Goal: Download file/media: Obtain a digital file from the website

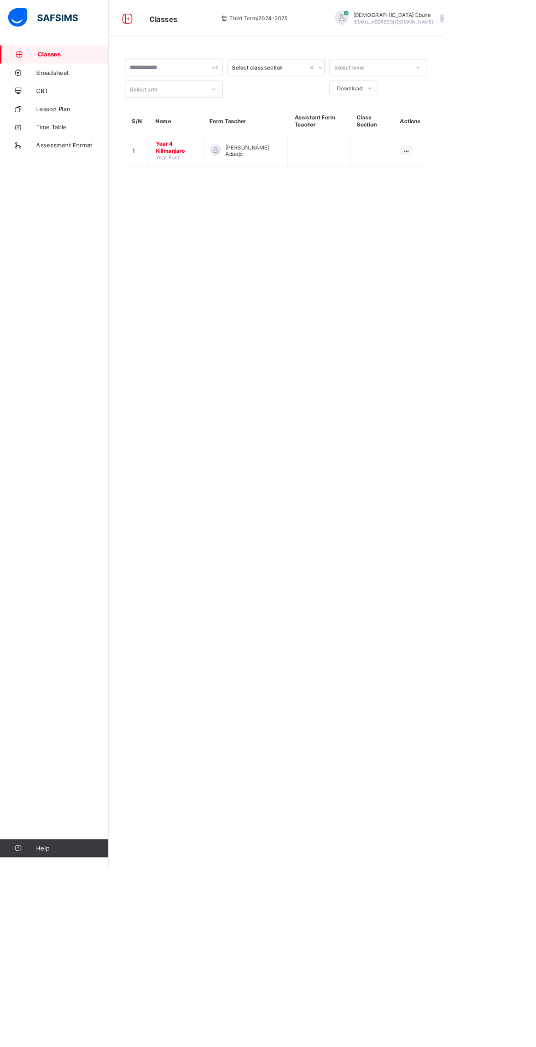
click at [201, 181] on span "Year 4 Kilimanjaro" at bounding box center [212, 178] width 49 height 16
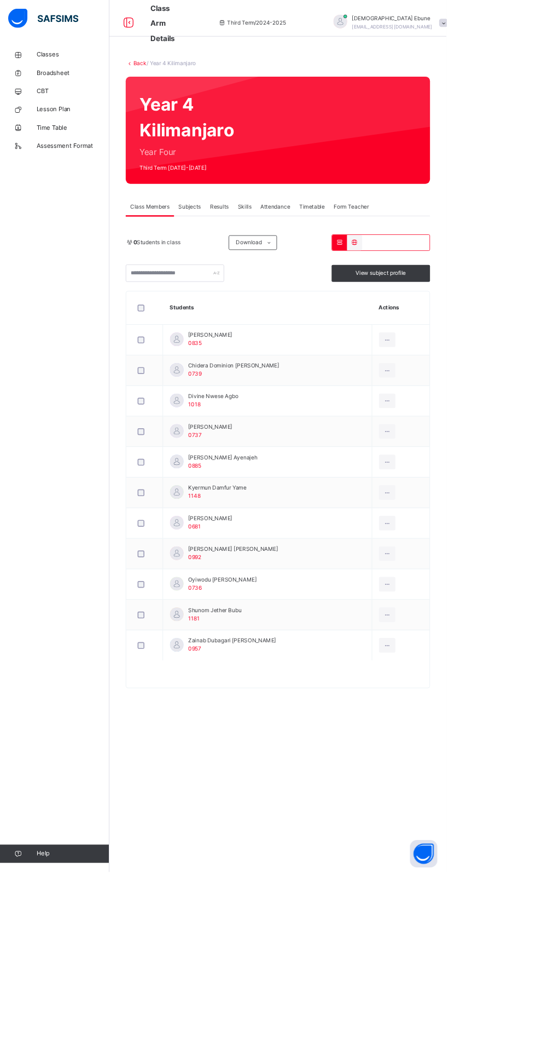
click at [268, 246] on span "Results" at bounding box center [263, 248] width 22 height 10
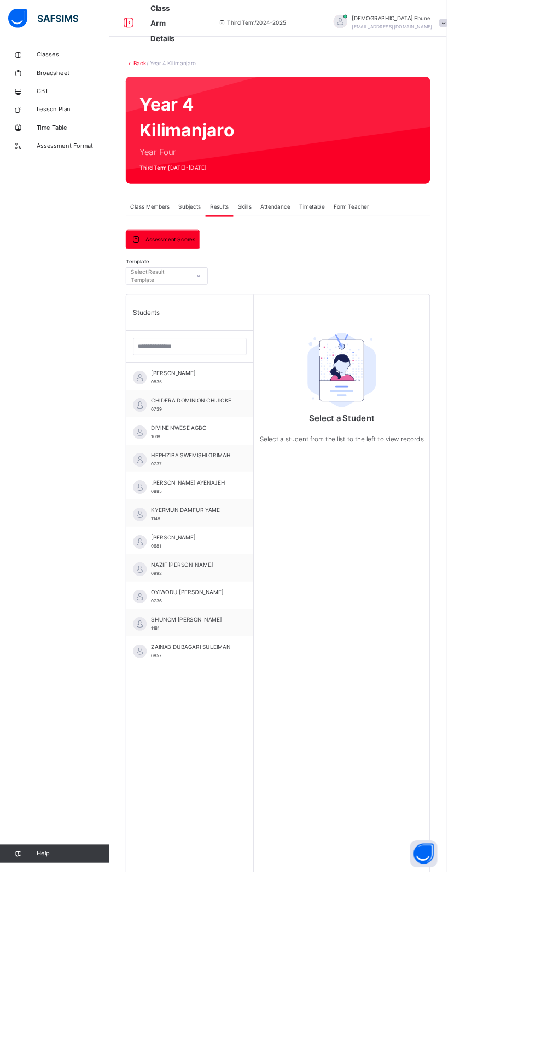
click at [233, 453] on span "ANEESAH ABDULLAHI SULEIMAN" at bounding box center [231, 448] width 98 height 10
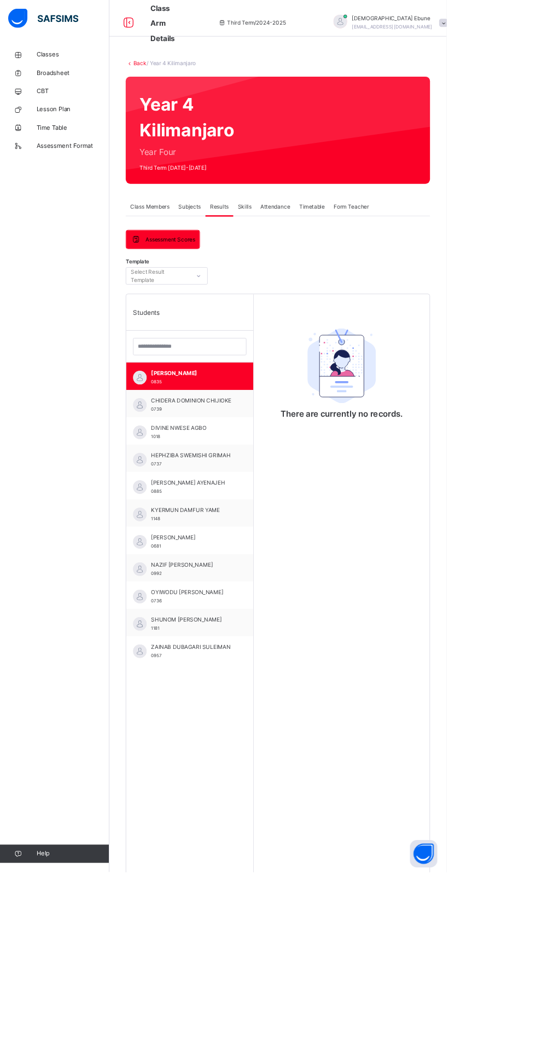
click at [270, 516] on span "DIVINE NWESE AGBO" at bounding box center [231, 514] width 98 height 10
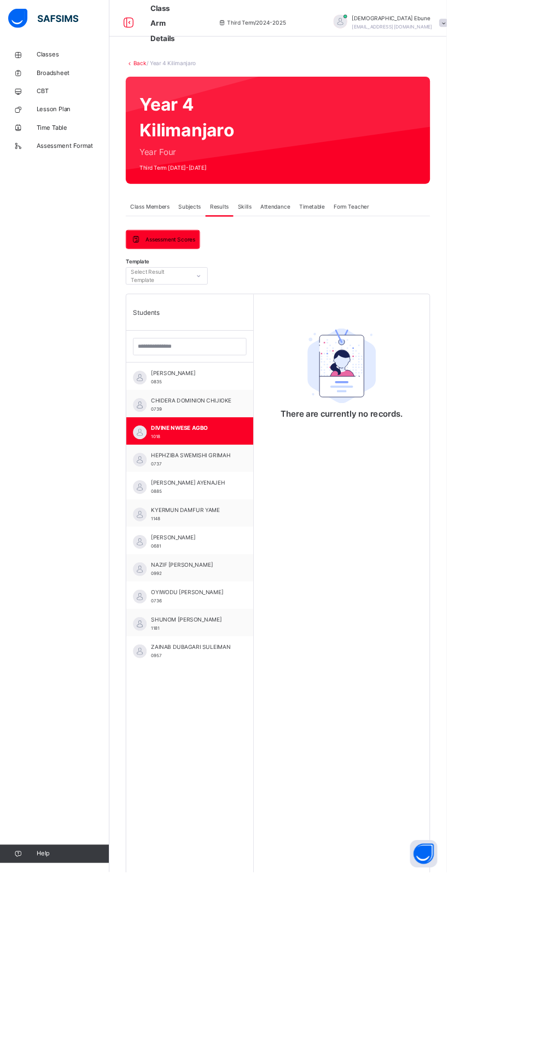
click at [83, 88] on span "Broadsheet" at bounding box center [88, 87] width 88 height 11
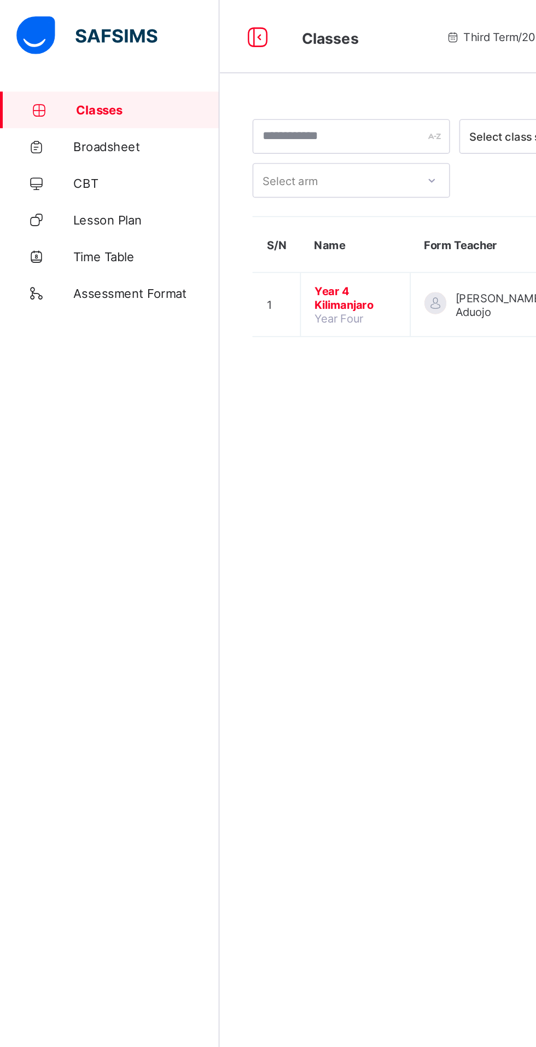
click at [86, 99] on link "CBT" at bounding box center [65, 110] width 131 height 22
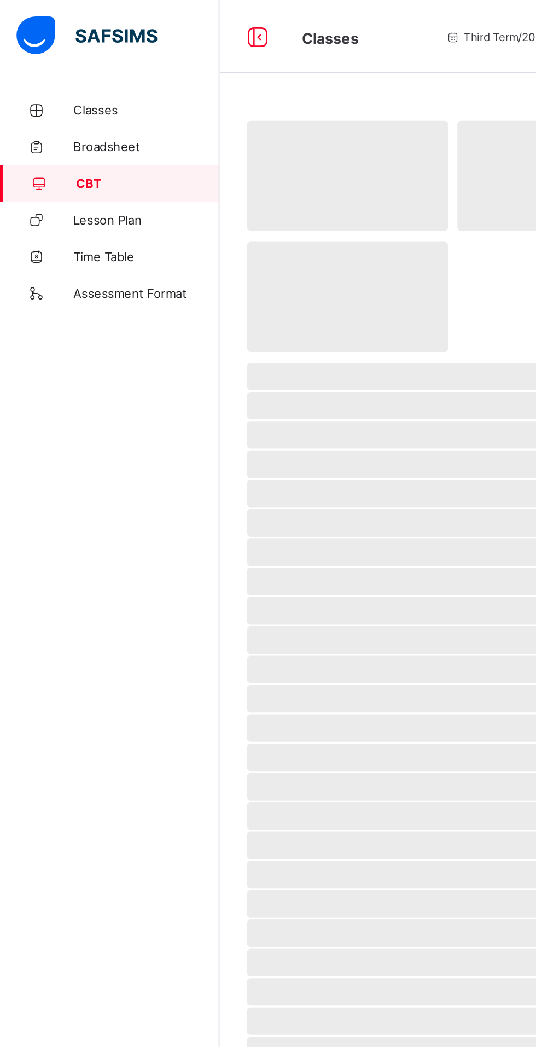
click at [89, 84] on span "Broadsheet" at bounding box center [88, 87] width 88 height 9
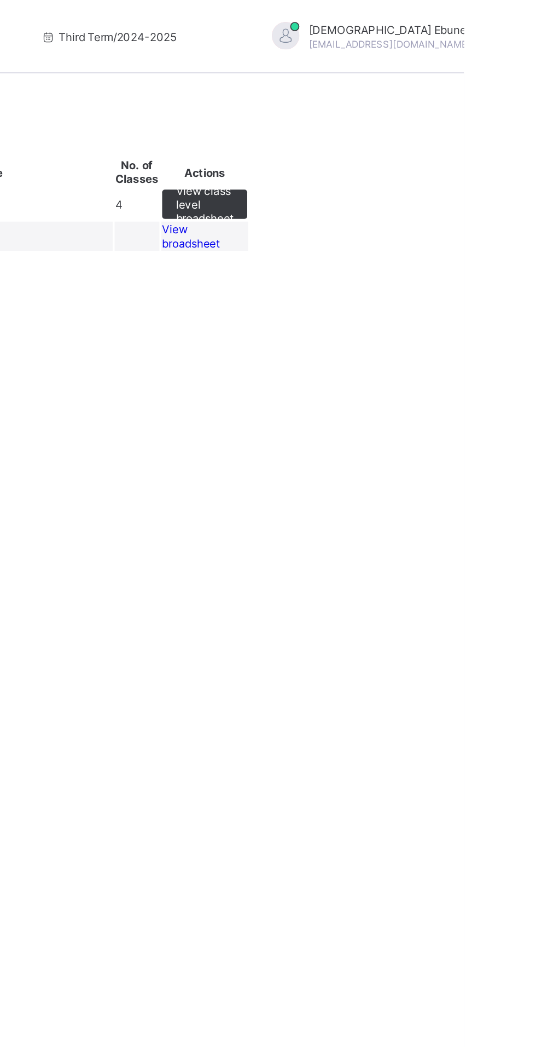
click at [390, 149] on span "View broadsheet" at bounding box center [373, 141] width 34 height 16
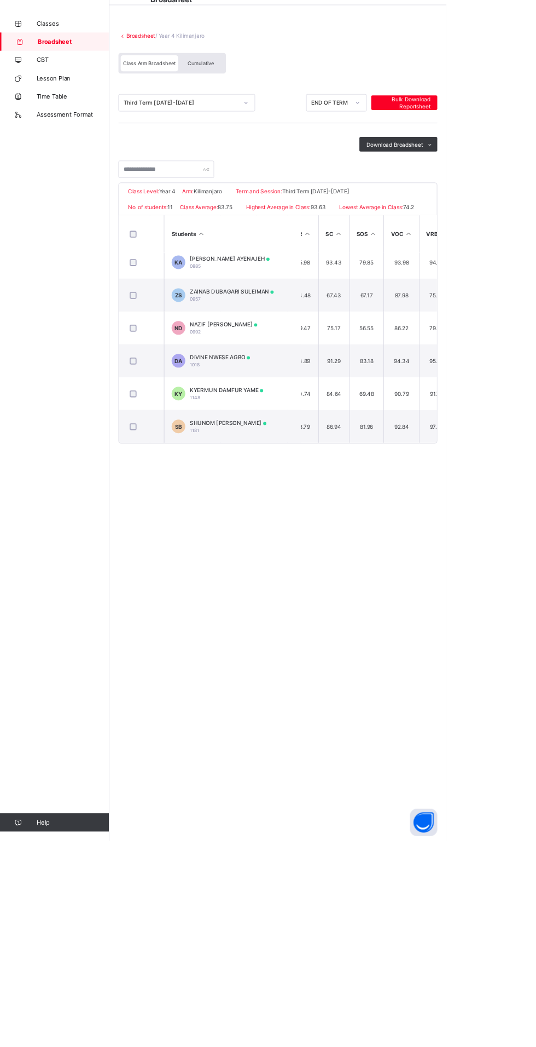
scroll to position [209, 423]
click at [486, 207] on span "Download Broadsheet" at bounding box center [474, 211] width 68 height 8
click at [0, 0] on li "PDF" at bounding box center [0, 0] width 0 height 0
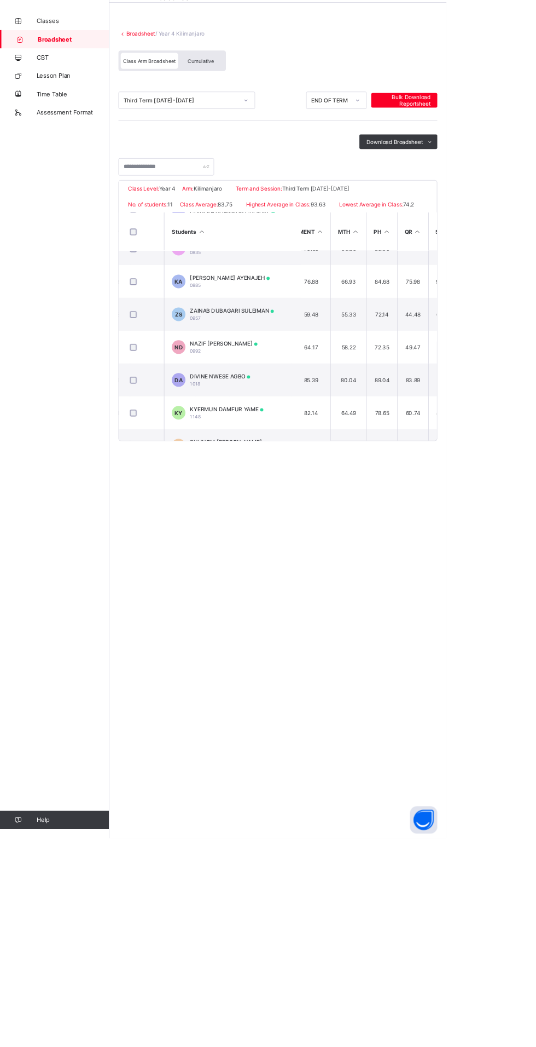
scroll to position [209, 247]
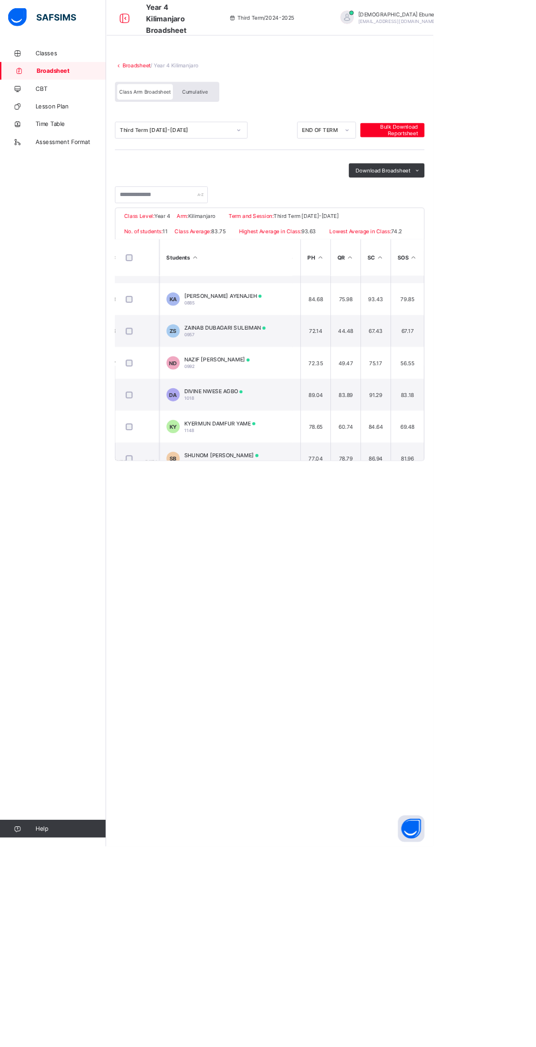
scroll to position [209, 316]
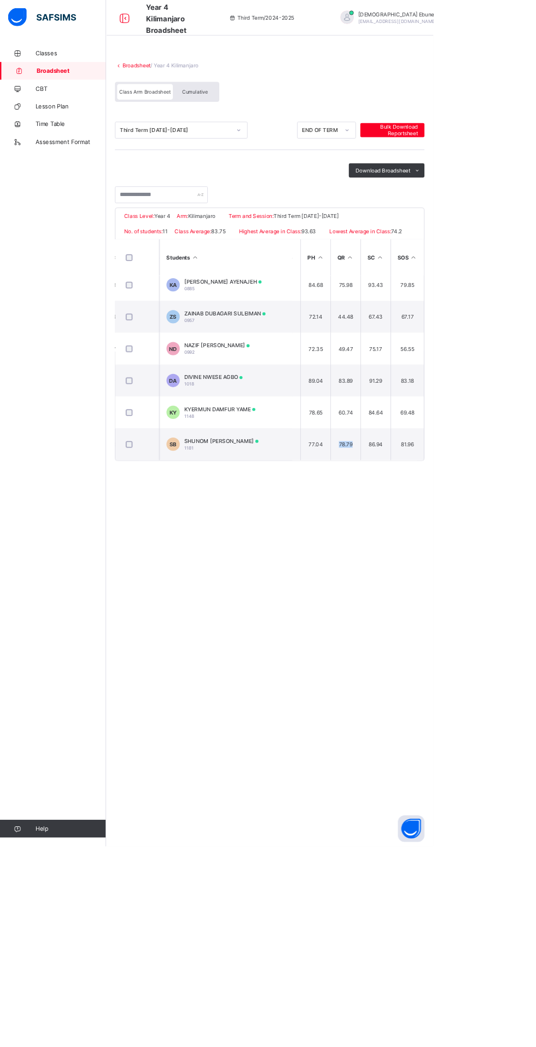
click at [459, 687] on div "Broadsheet / Year 4 Kilimanjaro Class Arm Broadsheet Cumulative Third Term [DAT…" at bounding box center [333, 523] width 405 height 1047
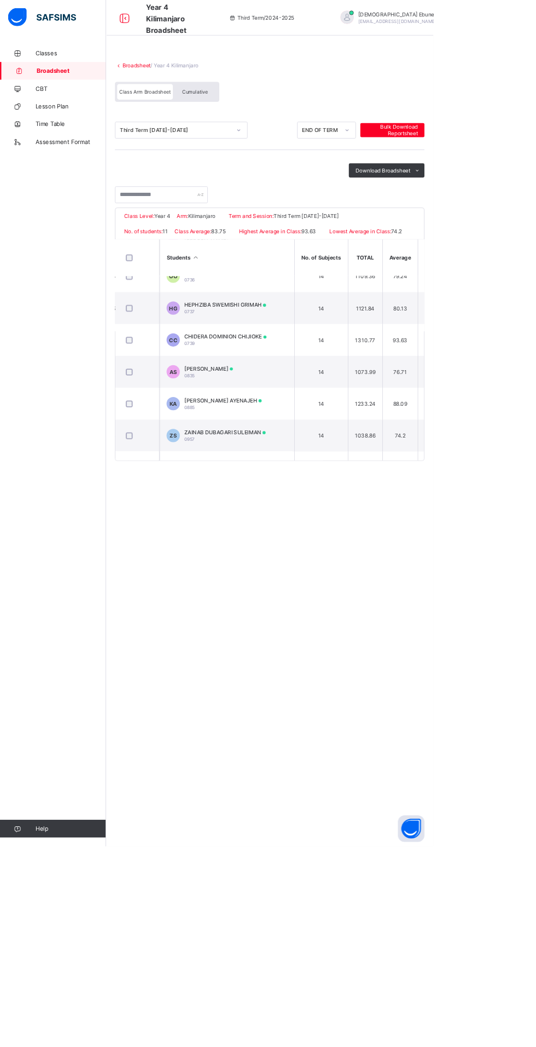
scroll to position [59, 684]
click at [80, 88] on span "Broadsheet" at bounding box center [88, 87] width 86 height 9
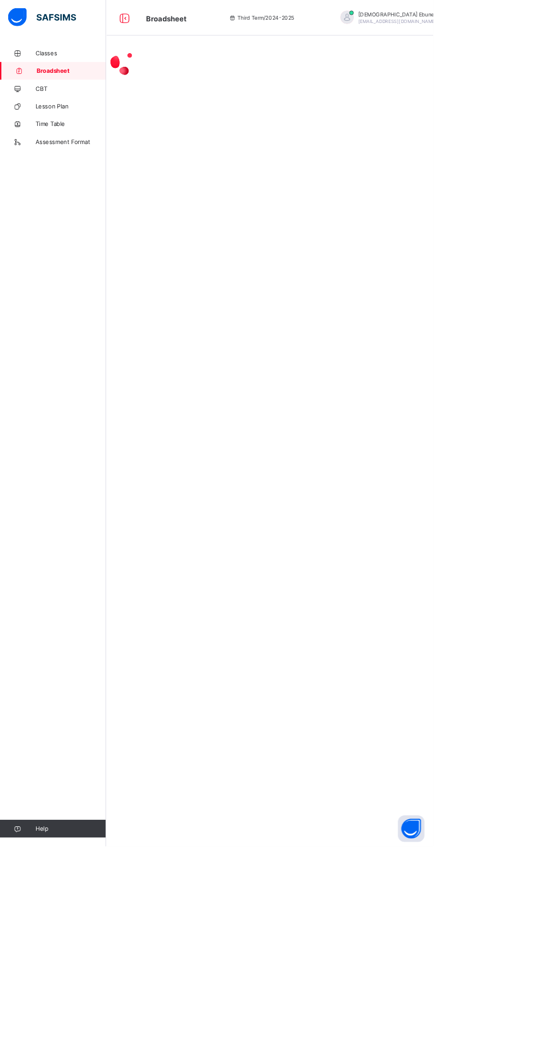
click at [76, 63] on span "Classes" at bounding box center [88, 65] width 88 height 9
